Goal: Task Accomplishment & Management: Manage account settings

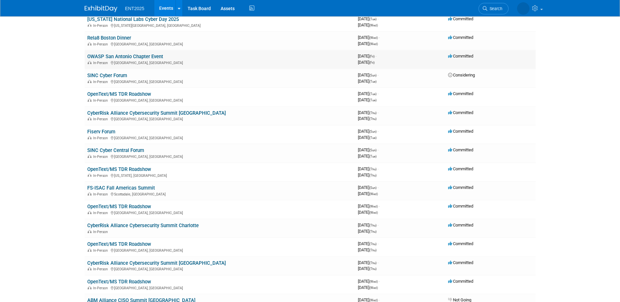
scroll to position [163, 0]
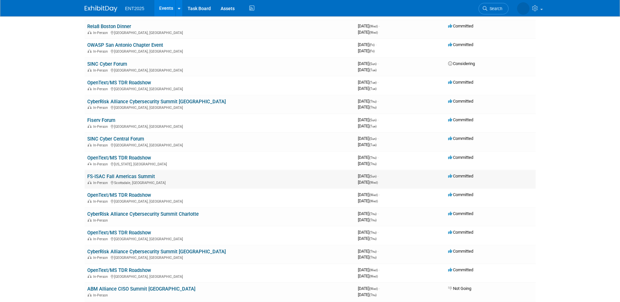
click at [143, 175] on link "FS-ISAC Fall Americas Summit" at bounding box center [121, 177] width 68 height 6
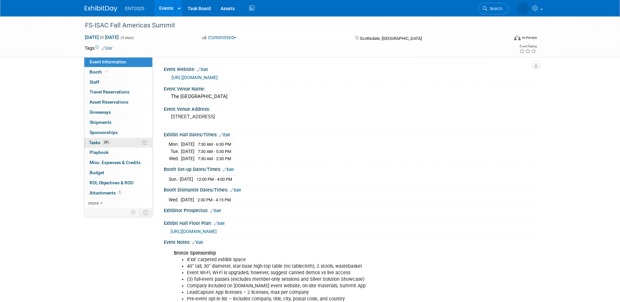
click at [133, 142] on link "28% Tasks 28%" at bounding box center [118, 143] width 68 height 10
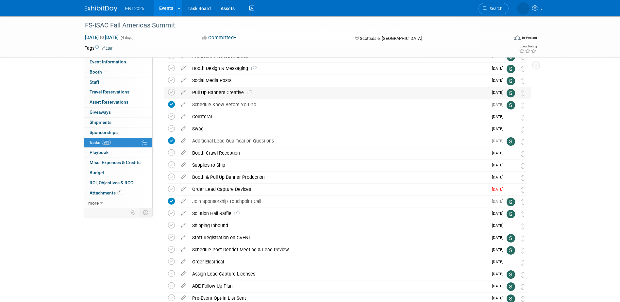
scroll to position [98, 0]
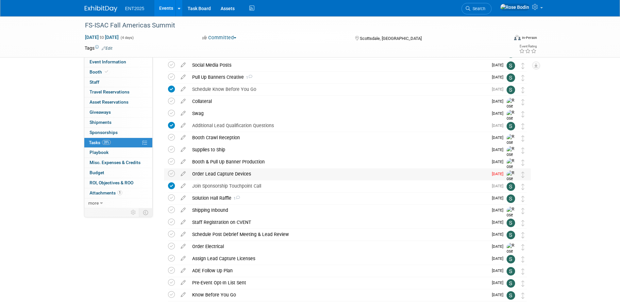
click at [266, 174] on div "Order Lead Capture Devices" at bounding box center [338, 173] width 299 height 11
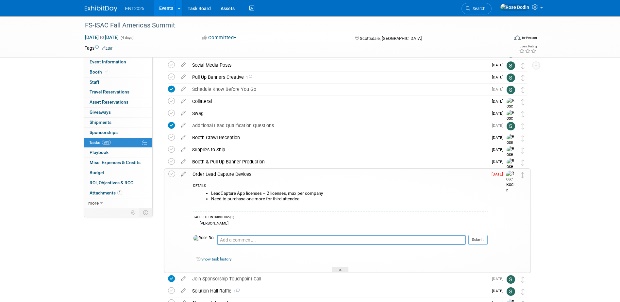
click at [183, 173] on icon at bounding box center [183, 173] width 11 height 8
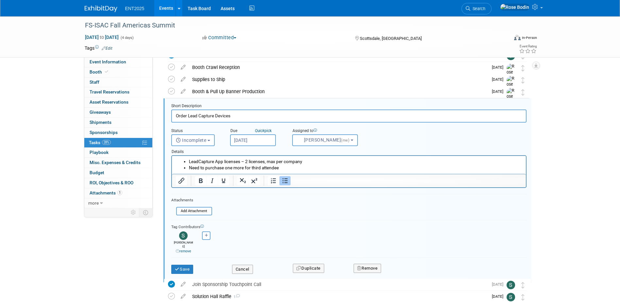
scroll to position [171, 0]
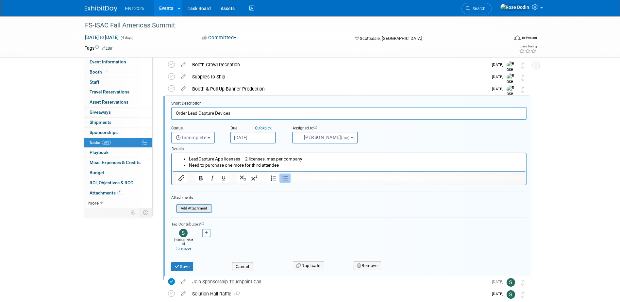
click at [201, 208] on input "file" at bounding box center [178, 208] width 67 height 7
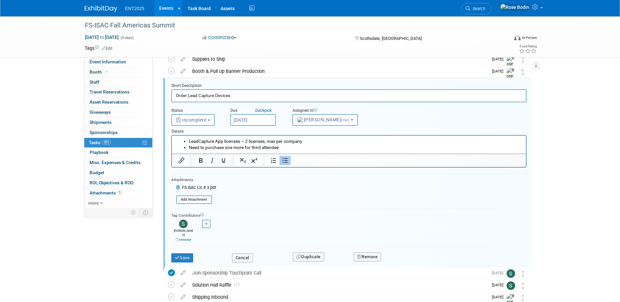
scroll to position [204, 0]
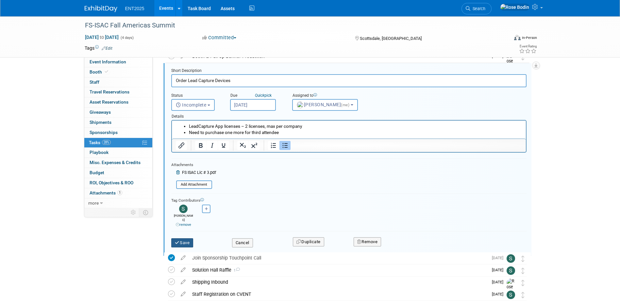
click at [187, 238] on button "Save" at bounding box center [182, 242] width 22 height 9
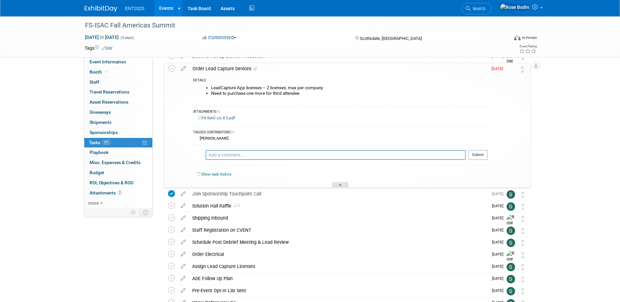
click at [340, 184] on icon at bounding box center [340, 186] width 3 height 4
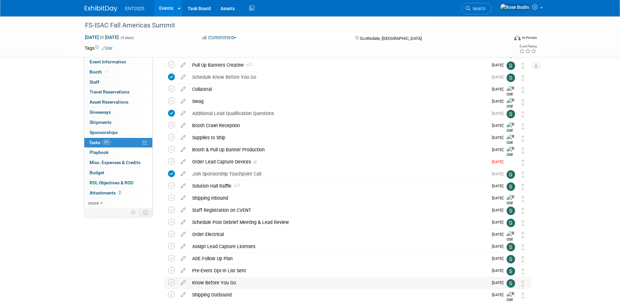
scroll to position [106, 0]
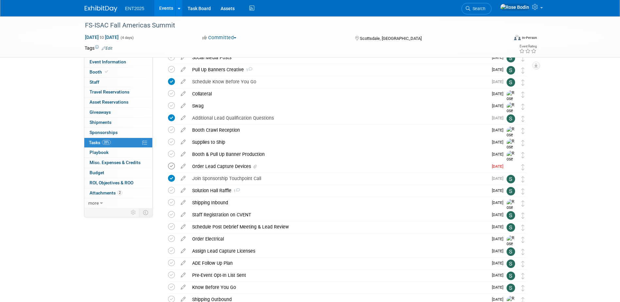
click at [172, 166] on icon at bounding box center [171, 166] width 7 height 7
click at [168, 7] on link "Events" at bounding box center [166, 8] width 24 height 16
